Goal: Browse casually

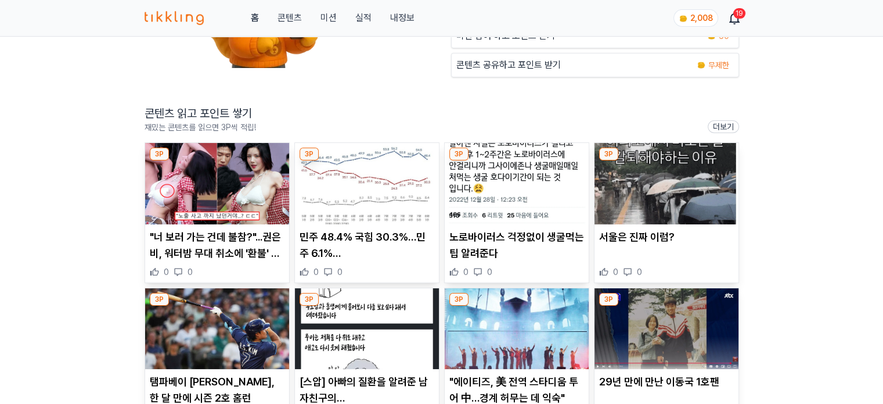
scroll to position [174, 0]
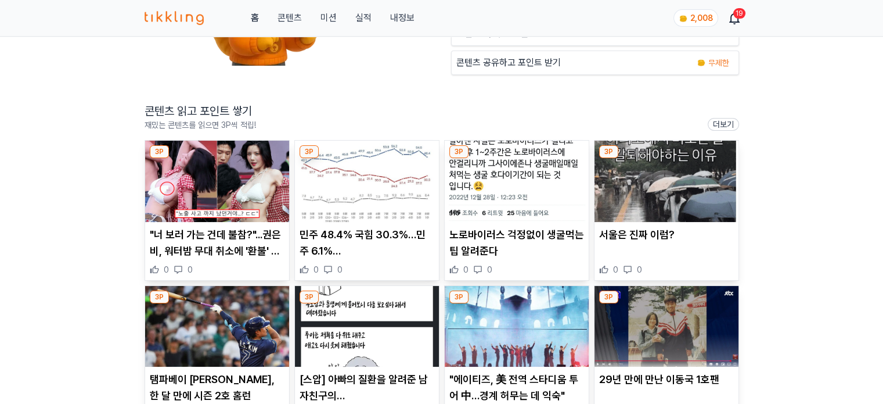
click at [238, 193] on img at bounding box center [217, 181] width 144 height 81
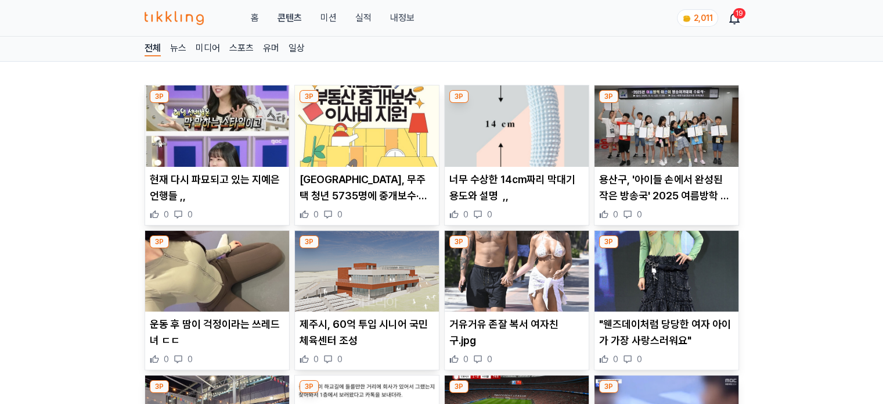
click at [345, 114] on img at bounding box center [367, 125] width 144 height 81
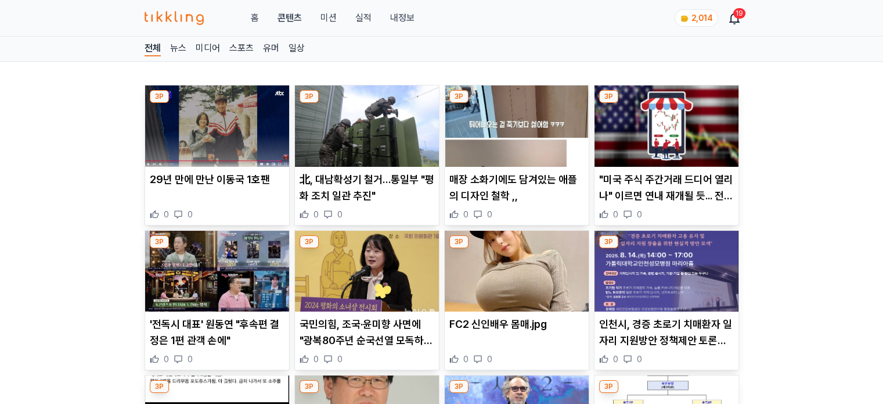
click at [388, 283] on img at bounding box center [367, 271] width 144 height 81
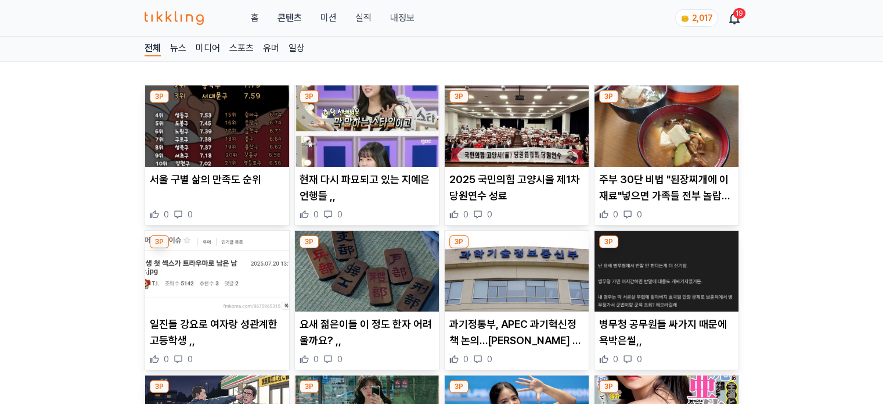
click at [370, 149] on img at bounding box center [367, 125] width 144 height 81
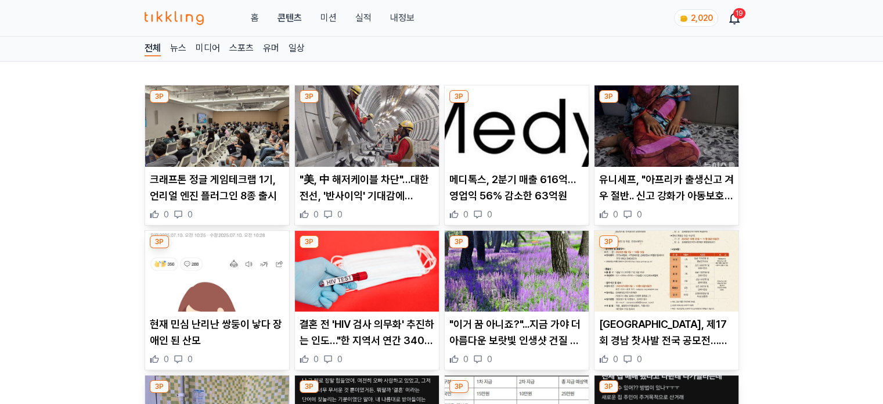
click at [381, 93] on img at bounding box center [367, 125] width 144 height 81
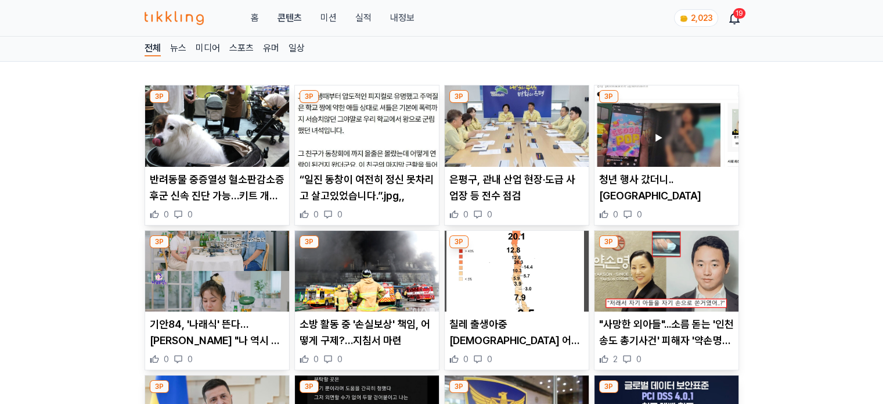
scroll to position [58, 0]
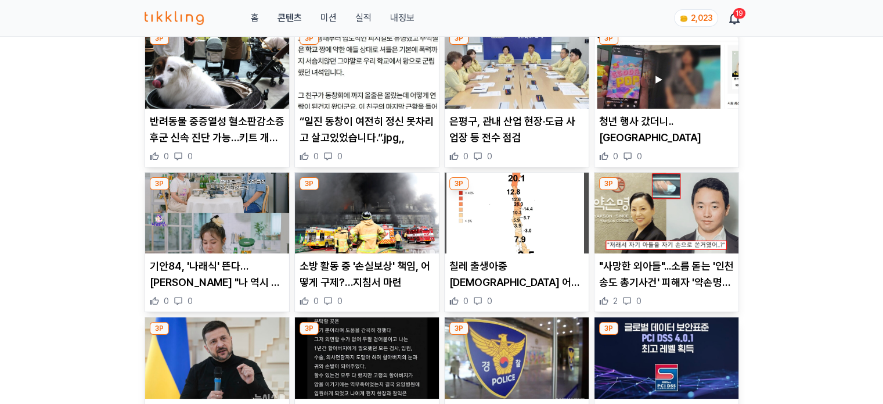
click at [377, 232] on img at bounding box center [367, 212] width 144 height 81
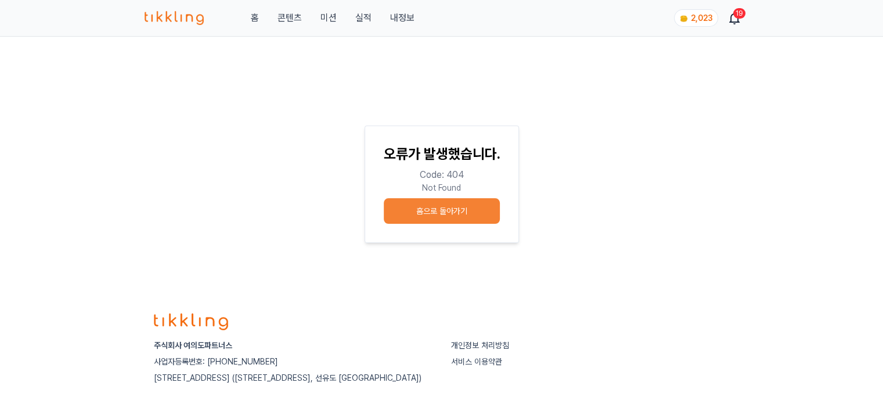
click at [290, 18] on link "콘텐츠" at bounding box center [289, 18] width 24 height 14
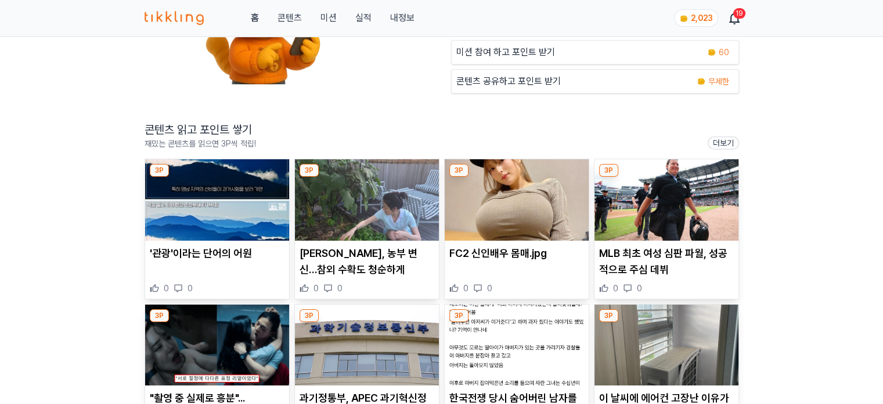
scroll to position [174, 0]
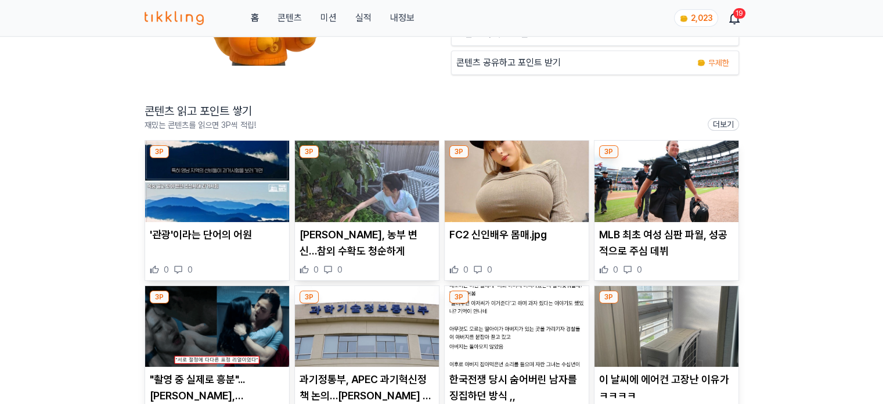
click at [206, 178] on img at bounding box center [217, 181] width 144 height 81
